Goal: Task Accomplishment & Management: Use online tool/utility

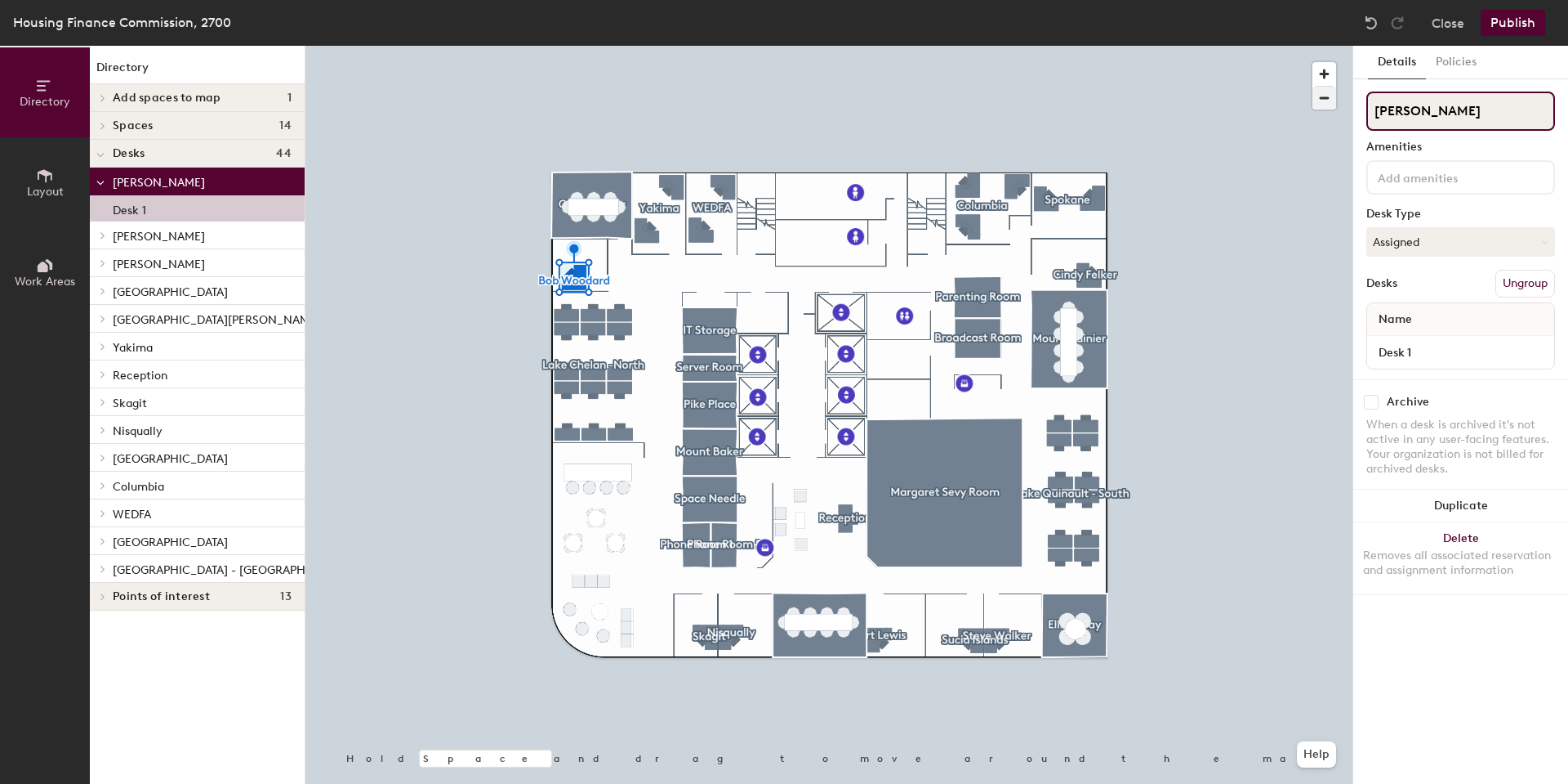
click at [1291, 103] on div "Directory Layout Work Areas Directory Add spaces to map 1 WEDFA Spaces 14 Broad…" at bounding box center [784, 415] width 1568 height 738
paste input "Fortress of Solitude"
type input "Fortress of Solitude"
click at [1516, 22] on button "Publish" at bounding box center [1513, 23] width 64 height 26
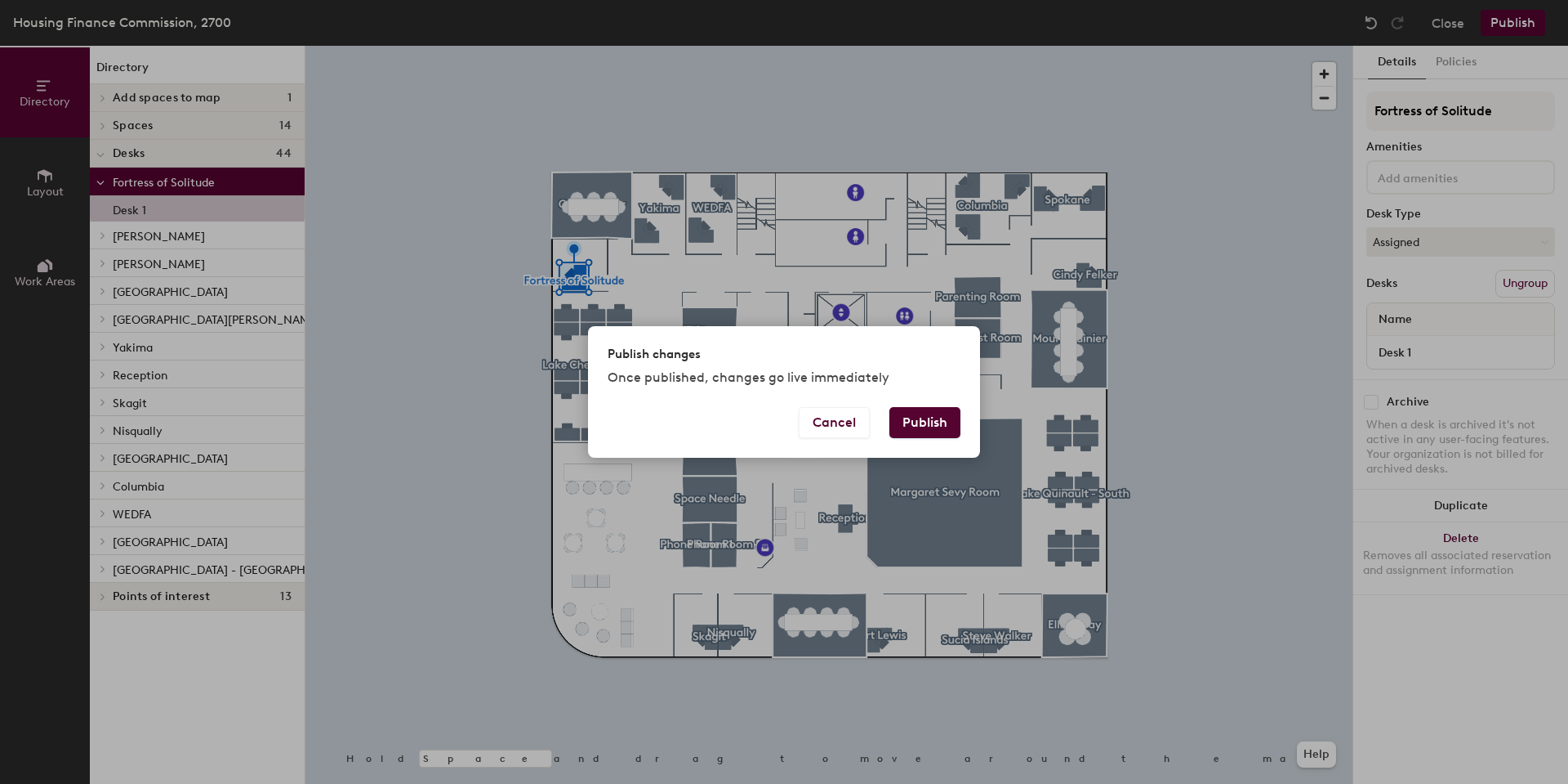
click at [924, 416] on button "Publish" at bounding box center [925, 422] width 71 height 31
